Goal: Check status: Check status

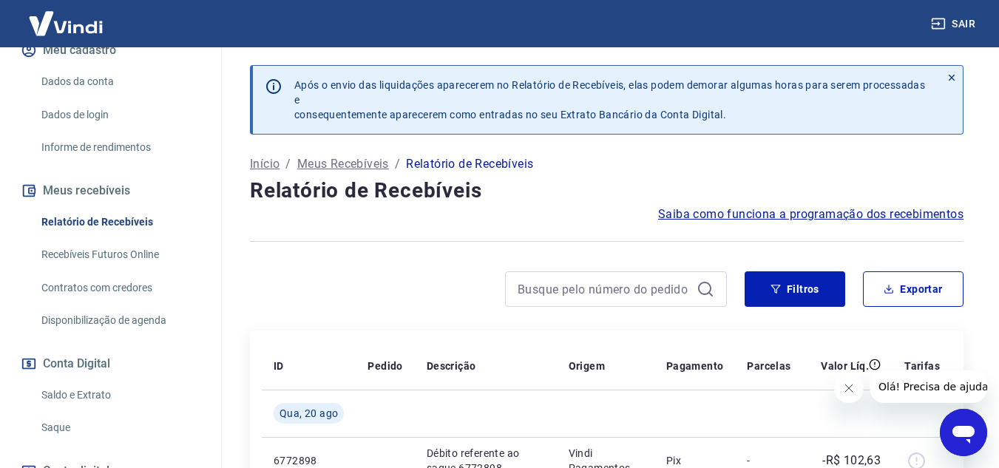
scroll to position [222, 0]
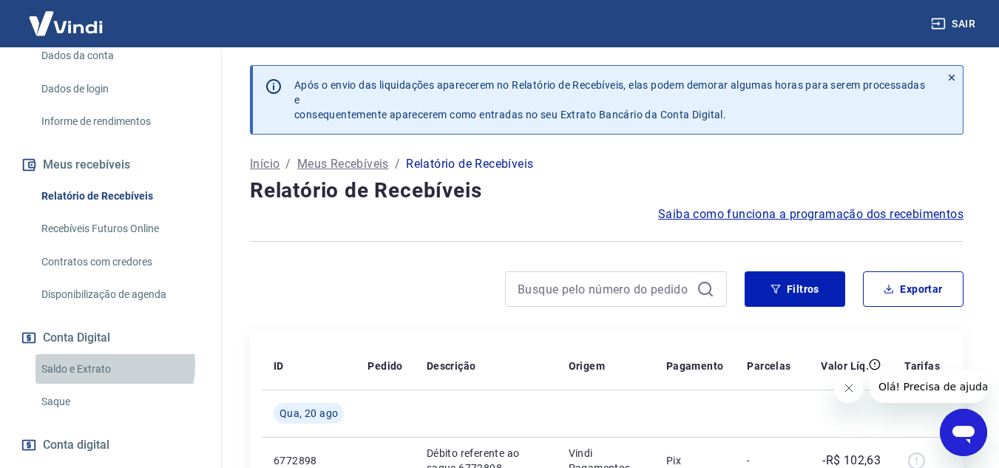
click at [92, 365] on link "Saldo e Extrato" at bounding box center [120, 369] width 168 height 30
